Goal: Task Accomplishment & Management: Use online tool/utility

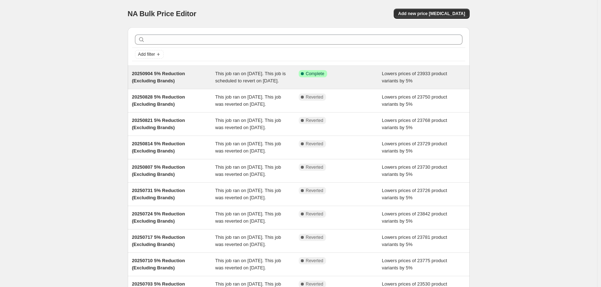
click at [360, 85] on div "Success Complete Complete" at bounding box center [340, 77] width 83 height 14
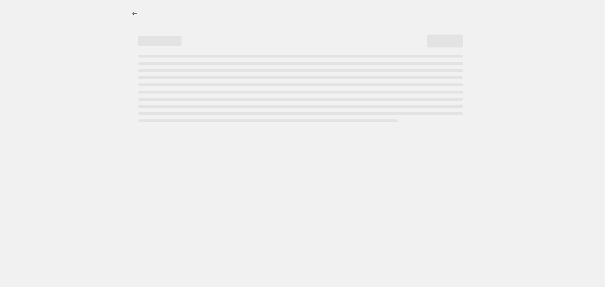
select select "percentage"
select select "no_change"
select select "vendor"
select select "not_equal"
select select "vendor"
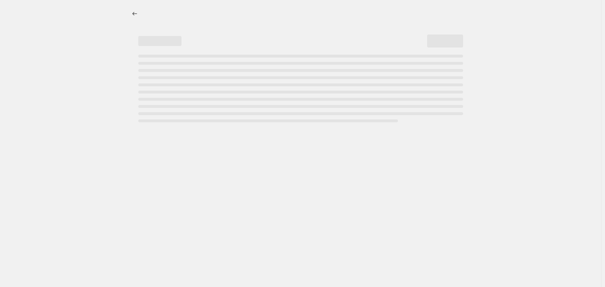
select select "not_equal"
select select "vendor"
select select "not_equal"
select select "vendor"
select select "not_equal"
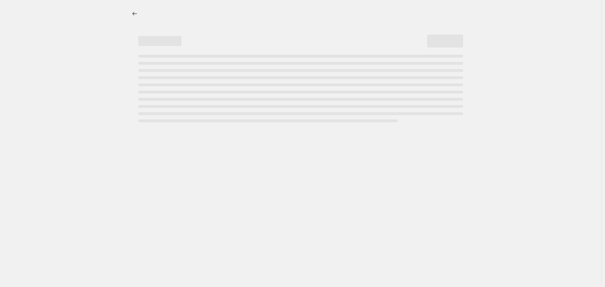
select select "vendor"
select select "not_equal"
select select "vendor"
select select "not_equal"
select select "product_status"
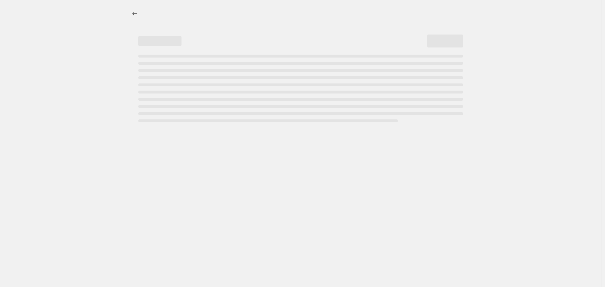
select select "not_equal"
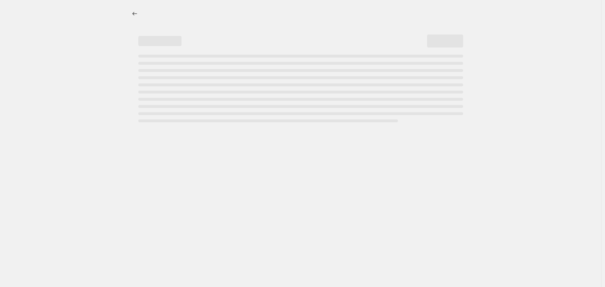
select select "not_equal"
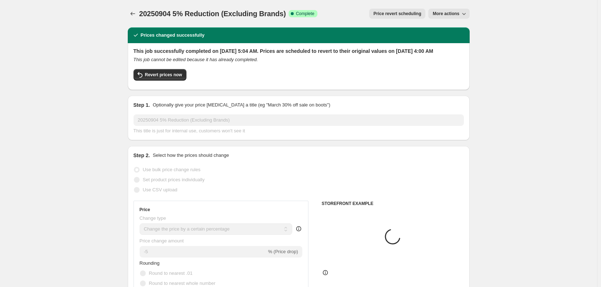
click at [456, 13] on span "More actions" at bounding box center [446, 14] width 27 height 6
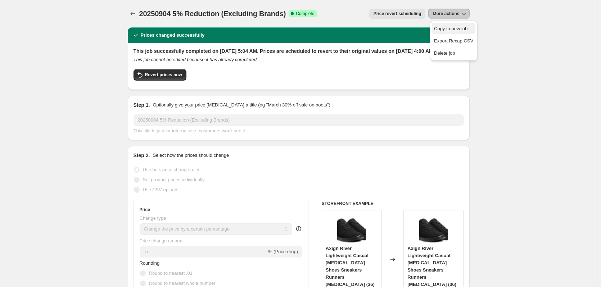
click at [459, 26] on span "Copy to new job" at bounding box center [450, 28] width 33 height 5
select select "percentage"
select select "no_change"
select select "vendor"
select select "not_equal"
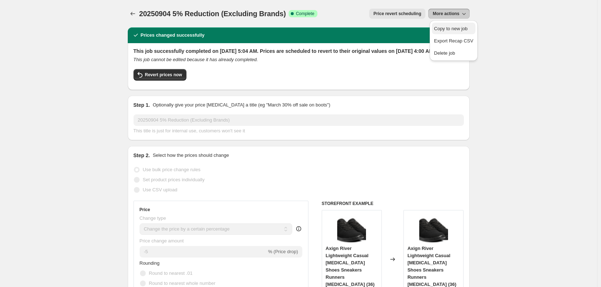
select select "vendor"
select select "not_equal"
select select "vendor"
select select "not_equal"
select select "vendor"
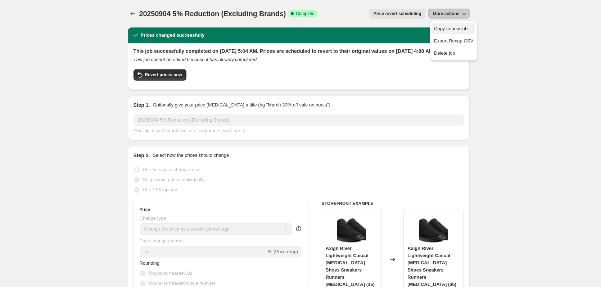
select select "not_equal"
select select "vendor"
select select "not_equal"
select select "vendor"
select select "not_equal"
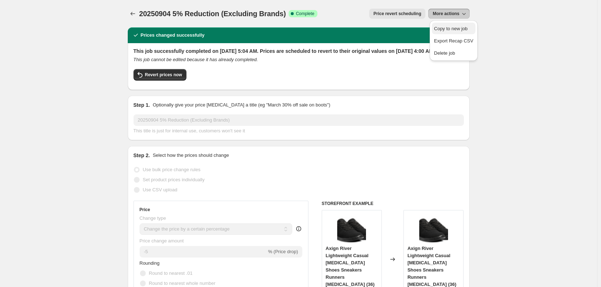
select select "product_status"
select select "not_equal"
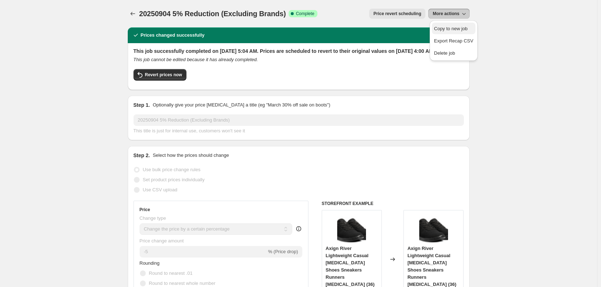
select select "not_equal"
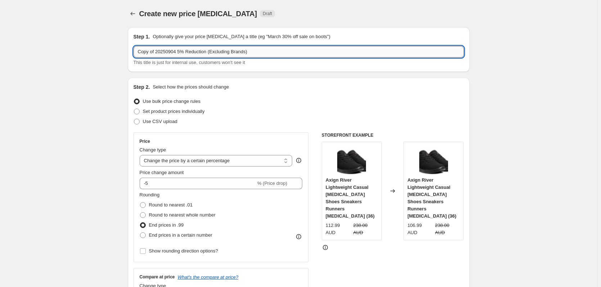
click at [156, 53] on input "Copy of 20250904 5% Reduction (Excluding Brands)" at bounding box center [299, 52] width 330 height 12
drag, startPoint x: 158, startPoint y: 53, endPoint x: 134, endPoint y: 57, distance: 24.6
click at [165, 51] on input "20250904 5% Reduction (Excluding Brands)" at bounding box center [299, 52] width 330 height 12
click at [163, 51] on input "20250904 5% Reduction (Excluding Brands)" at bounding box center [299, 52] width 330 height 12
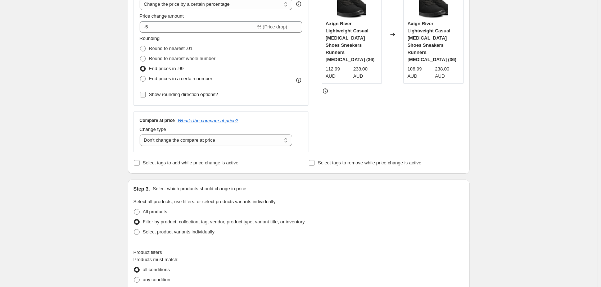
scroll to position [144, 0]
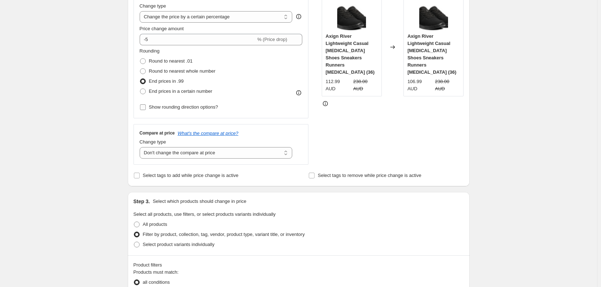
type input "20250911 5% Reduction (Excluding Brands)"
click at [200, 107] on span "Show rounding direction options?" at bounding box center [183, 106] width 69 height 5
click at [146, 107] on input "Show rounding direction options?" at bounding box center [143, 107] width 6 height 6
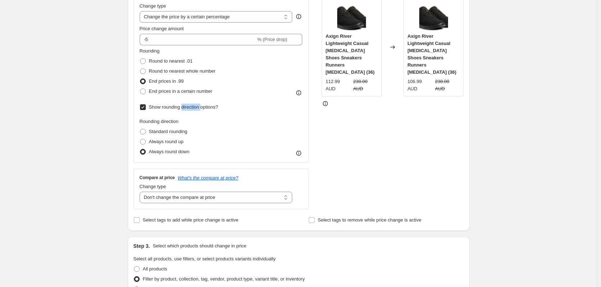
click at [200, 107] on span "Show rounding direction options?" at bounding box center [183, 106] width 69 height 5
click at [146, 107] on input "Show rounding direction options?" at bounding box center [143, 107] width 6 height 6
checkbox input "false"
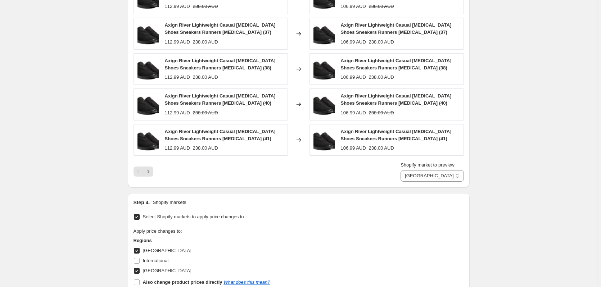
scroll to position [881, 0]
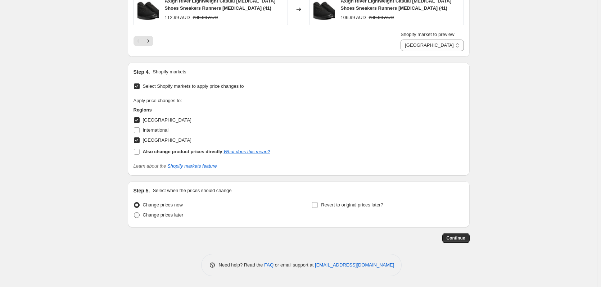
click at [174, 213] on span "Change prices later" at bounding box center [163, 214] width 41 height 5
click at [134, 213] on input "Change prices later" at bounding box center [134, 212] width 0 height 0
radio input "true"
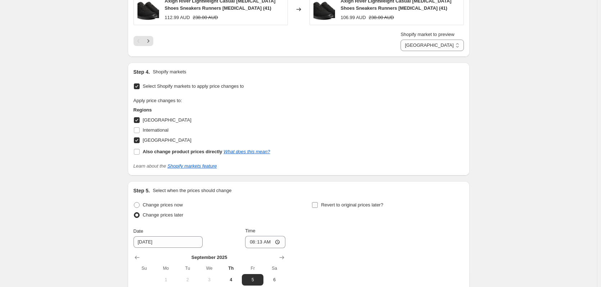
click at [356, 204] on span "Revert to original prices later?" at bounding box center [352, 204] width 62 height 5
click at [318, 204] on input "Revert to original prices later?" at bounding box center [315, 205] width 6 height 6
checkbox input "true"
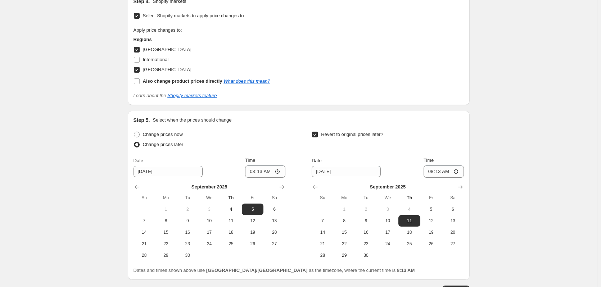
scroll to position [1004, 0]
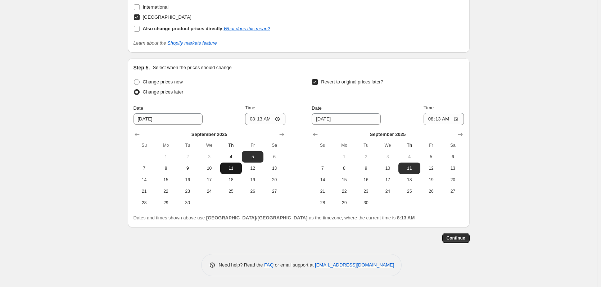
click at [236, 170] on span "11" at bounding box center [231, 169] width 16 height 6
type input "[DATE]"
click at [253, 121] on input "08:13" at bounding box center [265, 119] width 40 height 12
click at [259, 121] on input "04:50" at bounding box center [265, 119] width 40 height 12
type input "04:45"
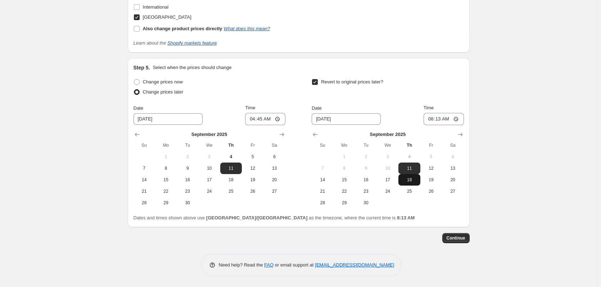
click at [408, 177] on span "18" at bounding box center [409, 180] width 16 height 6
type input "[DATE]"
click at [432, 122] on input "08:13" at bounding box center [444, 119] width 40 height 12
type input "04:00"
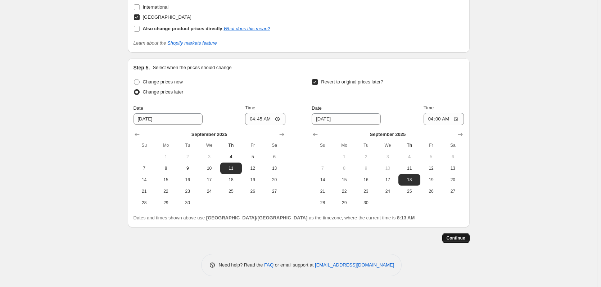
click at [469, 239] on button "Continue" at bounding box center [455, 238] width 27 height 10
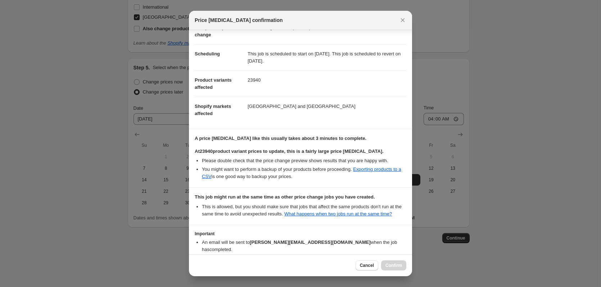
scroll to position [95, 0]
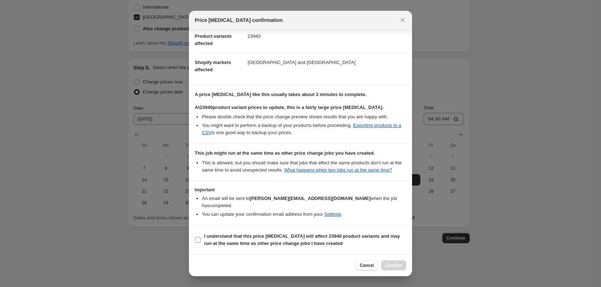
click at [208, 233] on span "I understand that this price [MEDICAL_DATA] will affect 23940 product variants …" at bounding box center [305, 240] width 202 height 14
click at [201, 237] on input "I understand that this price [MEDICAL_DATA] will affect 23940 product variants …" at bounding box center [198, 240] width 6 height 6
checkbox input "true"
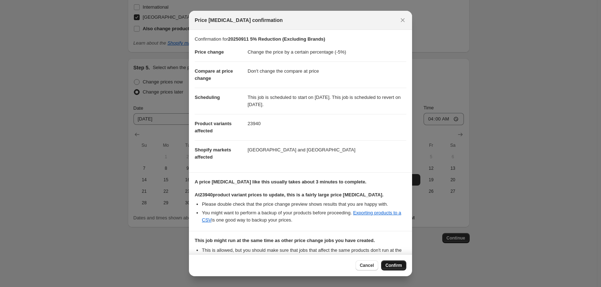
click at [392, 266] on span "Confirm" at bounding box center [393, 266] width 17 height 6
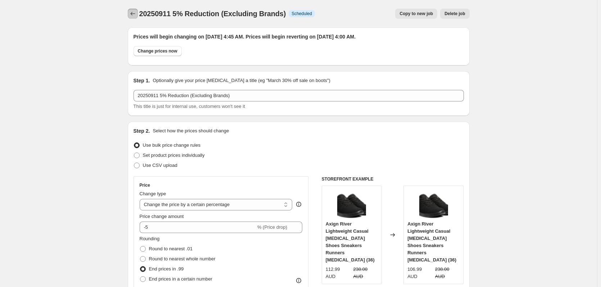
click at [133, 13] on icon "Price change jobs" at bounding box center [132, 13] width 7 height 7
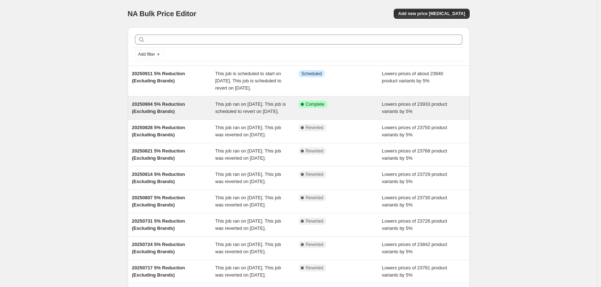
click at [378, 109] on div "Success Complete Complete" at bounding box center [340, 108] width 83 height 14
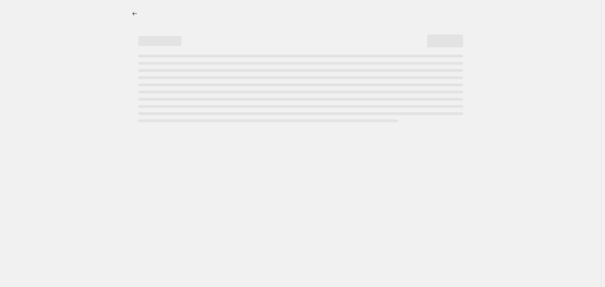
select select "percentage"
select select "no_change"
select select "vendor"
select select "not_equal"
select select "vendor"
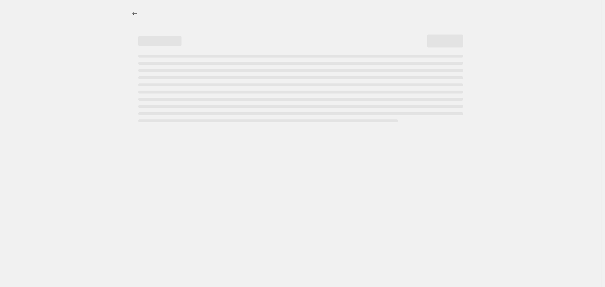
select select "not_equal"
select select "vendor"
select select "not_equal"
select select "vendor"
select select "not_equal"
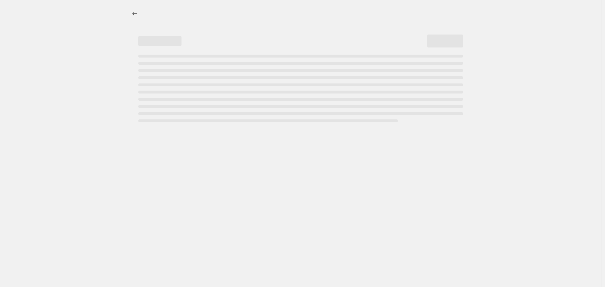
select select "vendor"
select select "not_equal"
select select "vendor"
select select "not_equal"
select select "product_status"
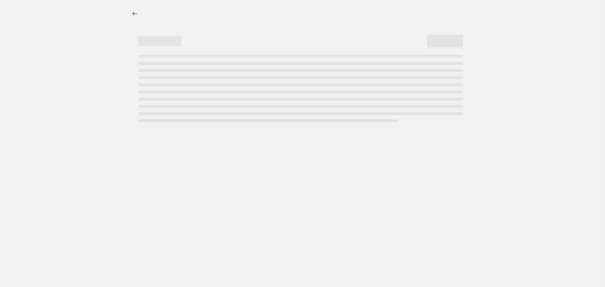
select select "not_equal"
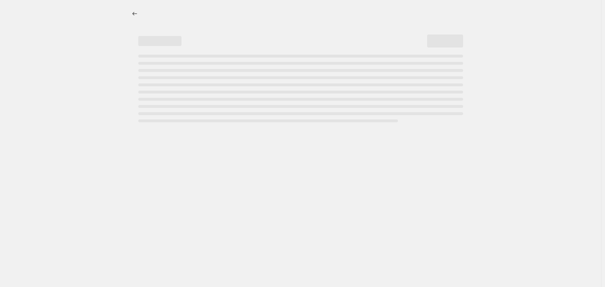
select select "not_equal"
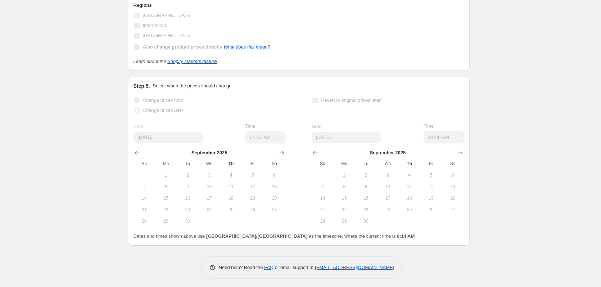
scroll to position [1064, 0]
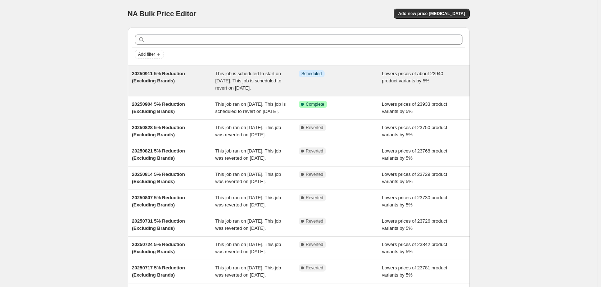
click at [397, 88] on div "Lowers prices of about 23940 product variants by 5%" at bounding box center [423, 81] width 83 height 22
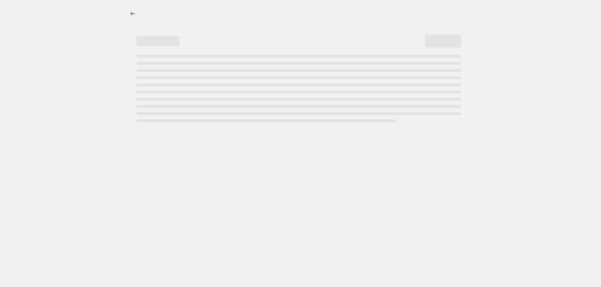
select select "percentage"
select select "no_change"
select select "vendor"
select select "not_equal"
select select "vendor"
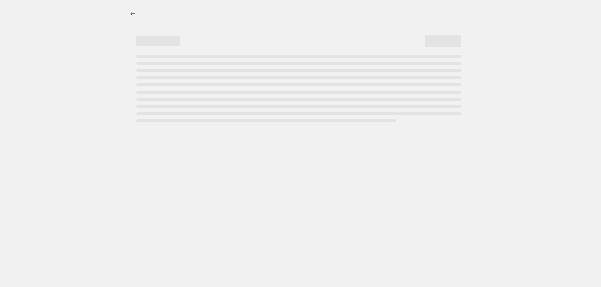
select select "not_equal"
select select "vendor"
select select "not_equal"
select select "vendor"
select select "not_equal"
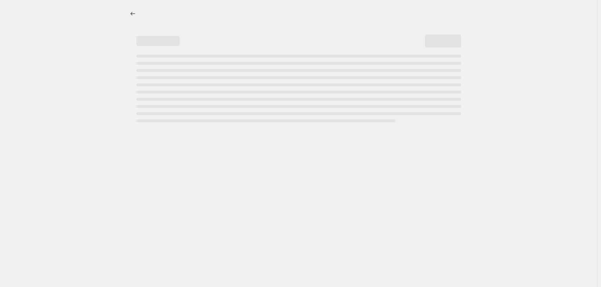
select select "vendor"
select select "not_equal"
select select "vendor"
select select "not_equal"
select select "product_status"
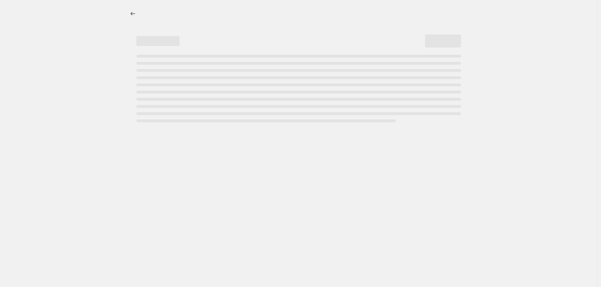
select select "not_equal"
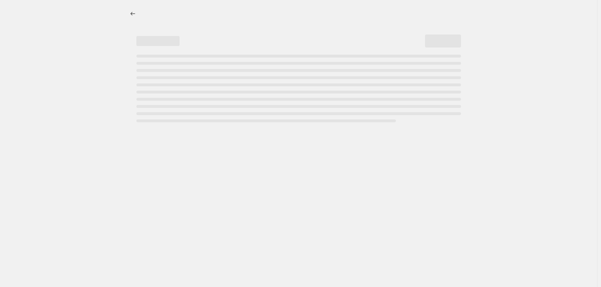
select select "not_equal"
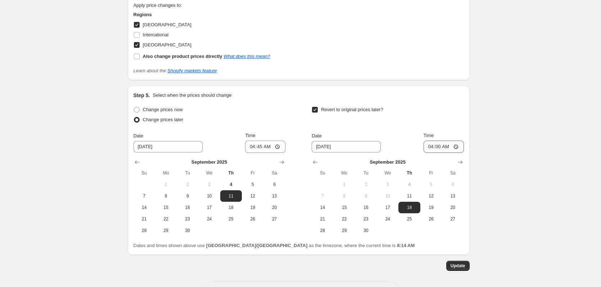
scroll to position [1048, 0]
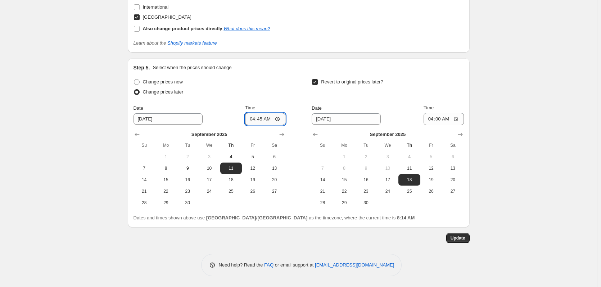
click at [260, 116] on input "04:45" at bounding box center [265, 119] width 40 height 12
type input "04:50"
click at [465, 237] on span "Update" at bounding box center [458, 238] width 15 height 6
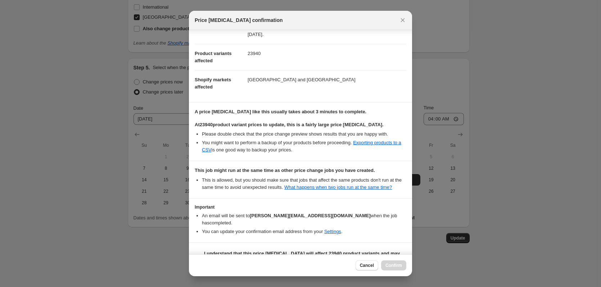
scroll to position [95, 0]
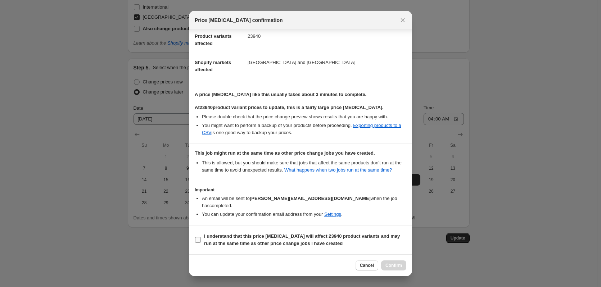
click at [269, 233] on span "I understand that this price [MEDICAL_DATA] will affect 23940 product variants …" at bounding box center [305, 240] width 202 height 14
click at [201, 237] on input "I understand that this price [MEDICAL_DATA] will affect 23940 product variants …" at bounding box center [198, 240] width 6 height 6
checkbox input "true"
click at [397, 263] on button "Confirm" at bounding box center [393, 266] width 25 height 10
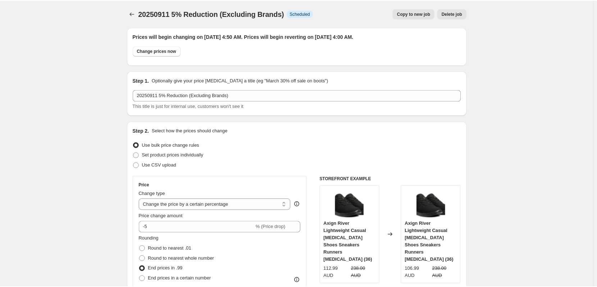
scroll to position [1048, 0]
